Goal: Check status: Check status

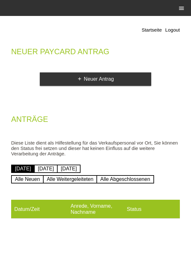
click at [181, 9] on icon "menu" at bounding box center [182, 8] width 6 height 6
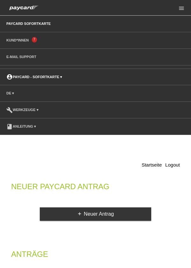
click at [35, 75] on link "account_circle paycard - Sofortkarte ▾" at bounding box center [34, 77] width 62 height 4
click at [22, 42] on link "Kund*innen" at bounding box center [17, 40] width 29 height 4
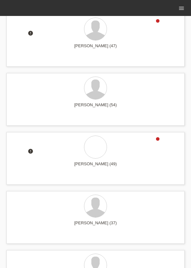
scroll to position [509, 0]
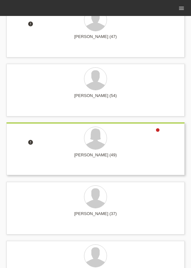
click at [139, 152] on div "Susanne Nuesch (49)" at bounding box center [95, 157] width 168 height 10
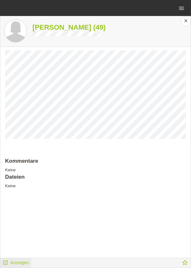
click at [10, 264] on span "Anzeigen" at bounding box center [19, 262] width 18 height 5
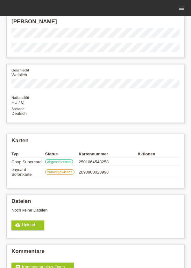
scroll to position [48, 0]
